Goal: Information Seeking & Learning: Learn about a topic

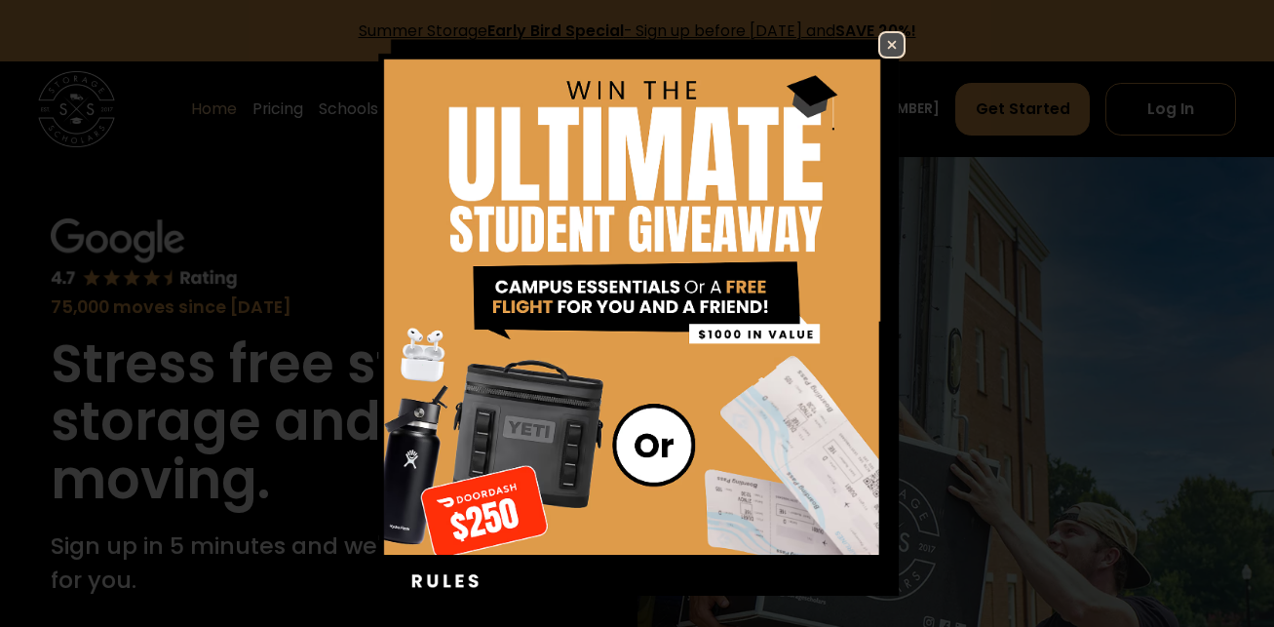
click at [884, 49] on img at bounding box center [891, 44] width 23 height 23
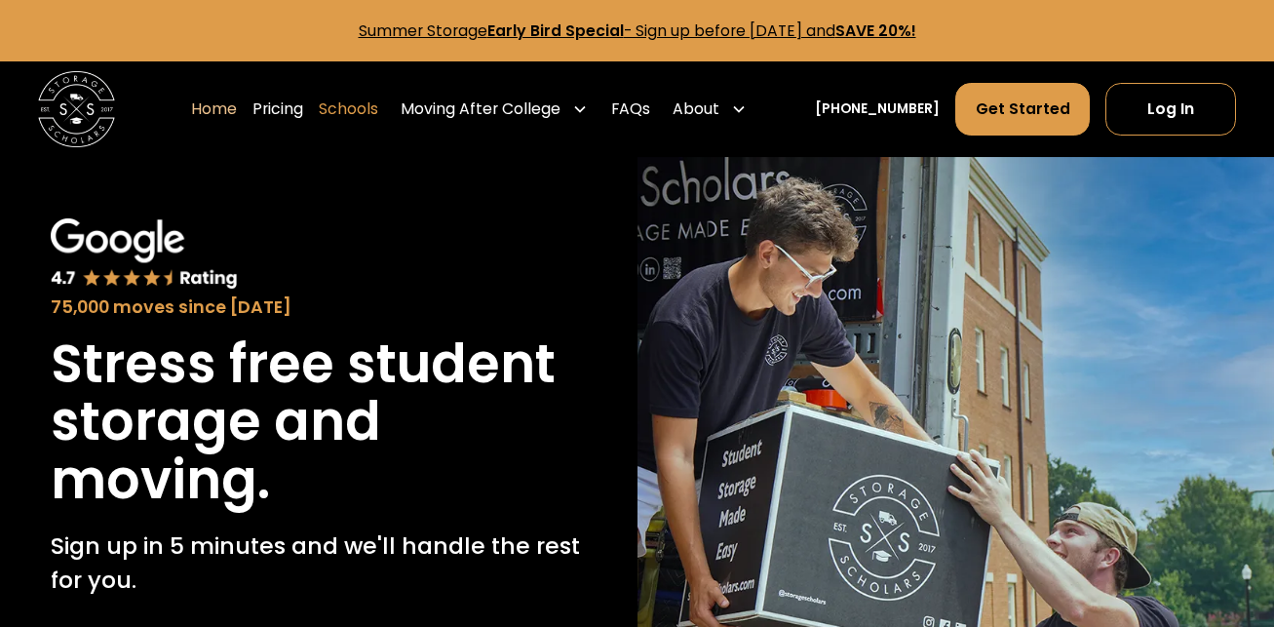
click at [378, 108] on link "Schools" at bounding box center [348, 109] width 59 height 54
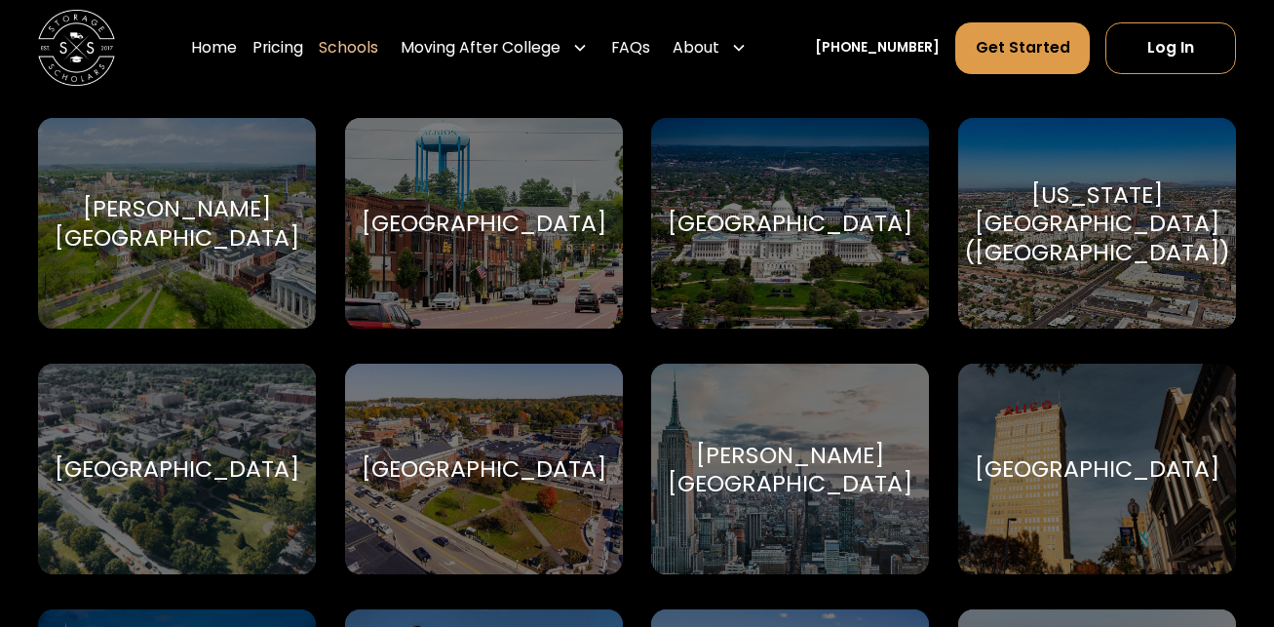
scroll to position [915, 0]
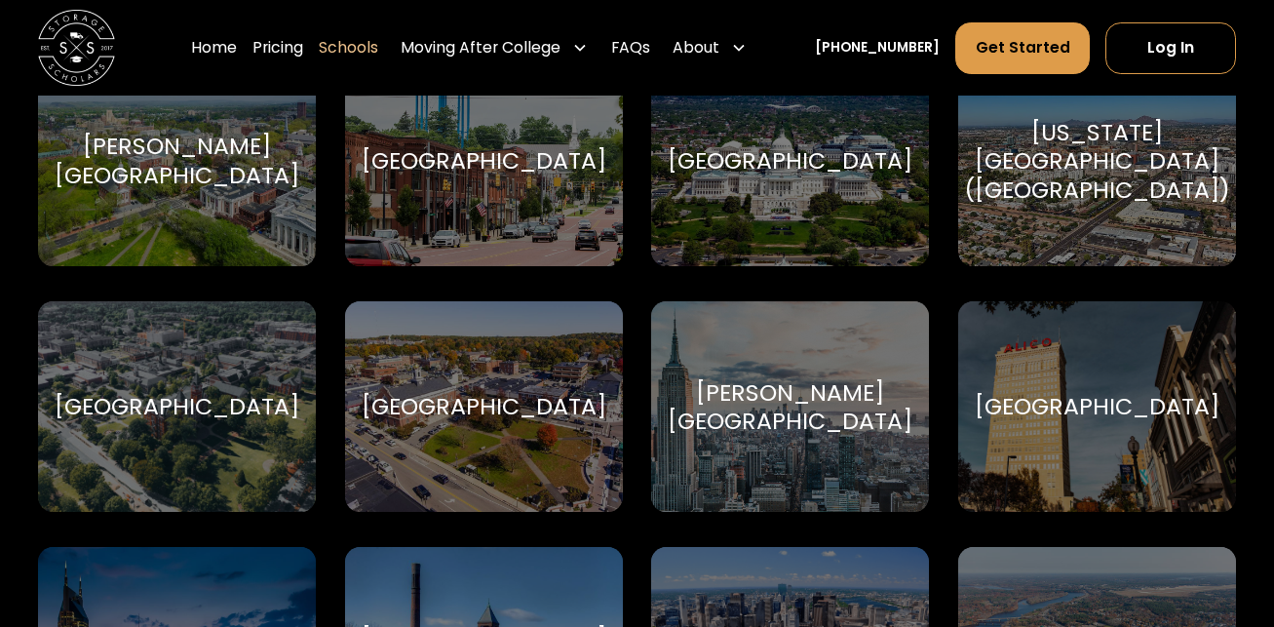
click at [181, 399] on div "[GEOGRAPHIC_DATA]" at bounding box center [177, 406] width 245 height 28
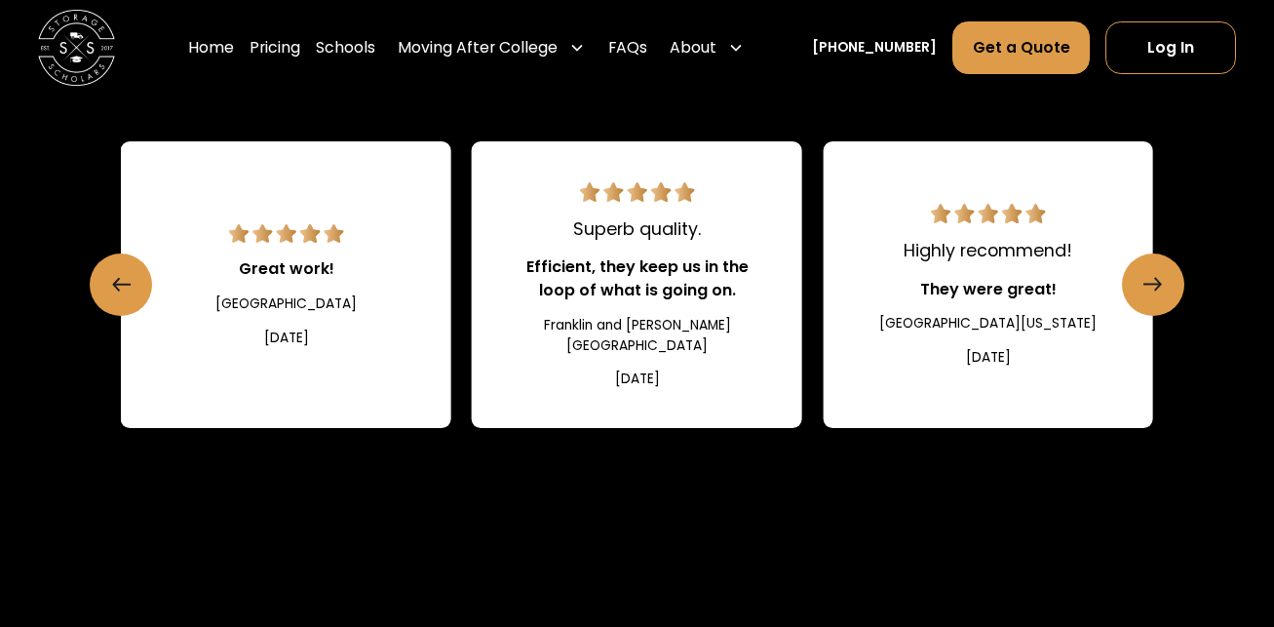
scroll to position [2039, 0]
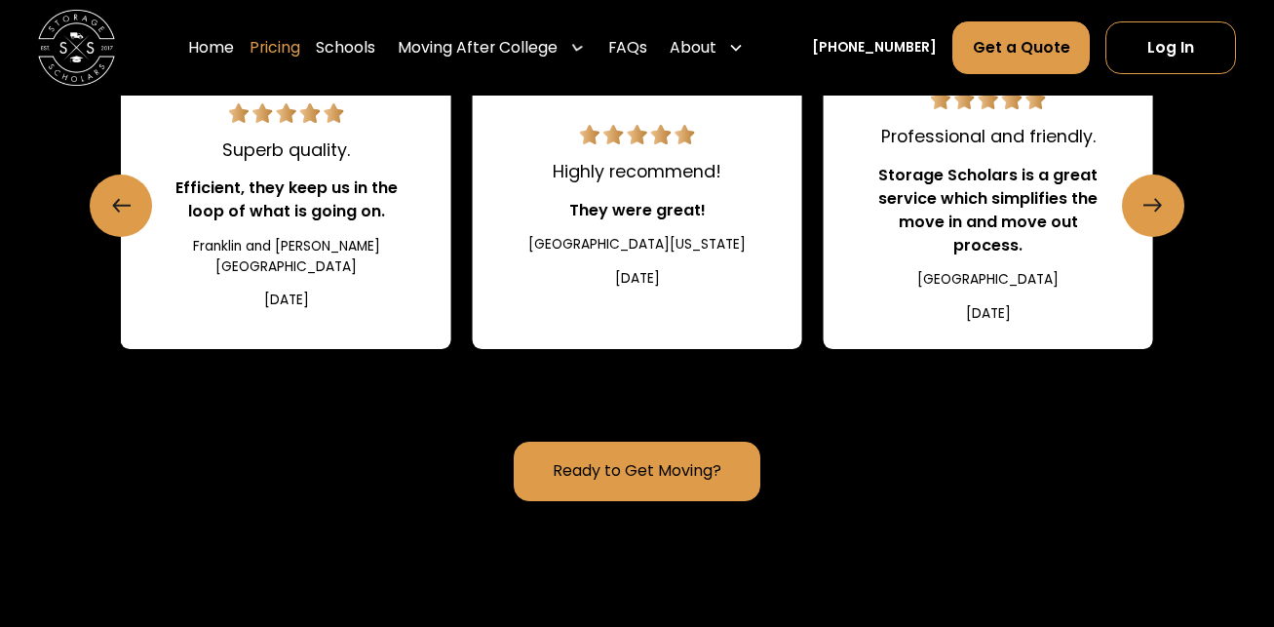
click at [300, 54] on link "Pricing" at bounding box center [275, 48] width 51 height 54
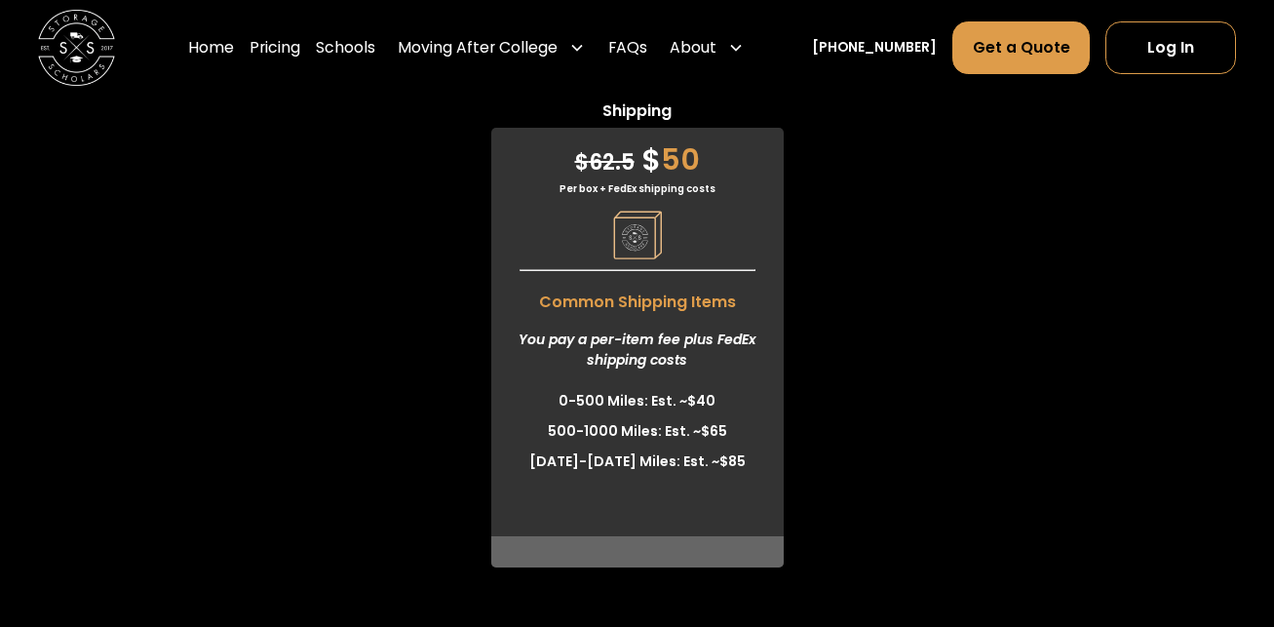
scroll to position [5240, 0]
